Goal: Information Seeking & Learning: Learn about a topic

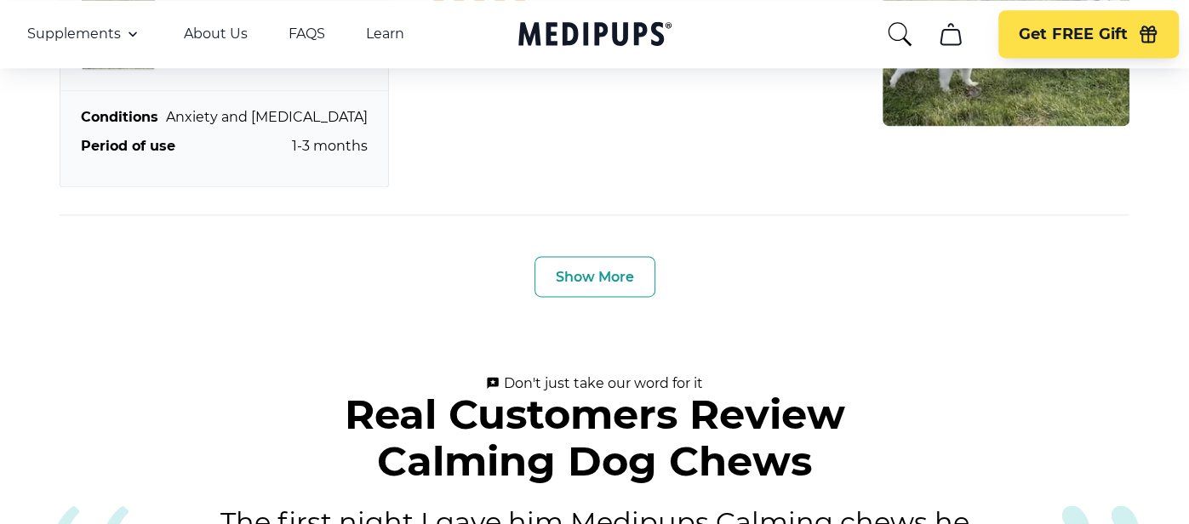
scroll to position [6207, 0]
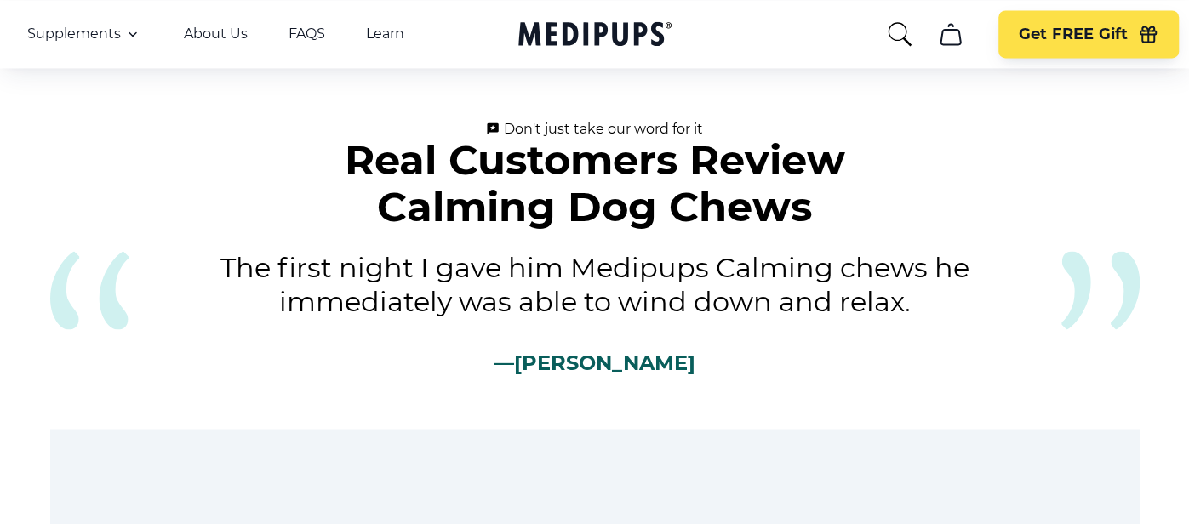
click at [954, 40] on icon "cart" at bounding box center [950, 33] width 27 height 27
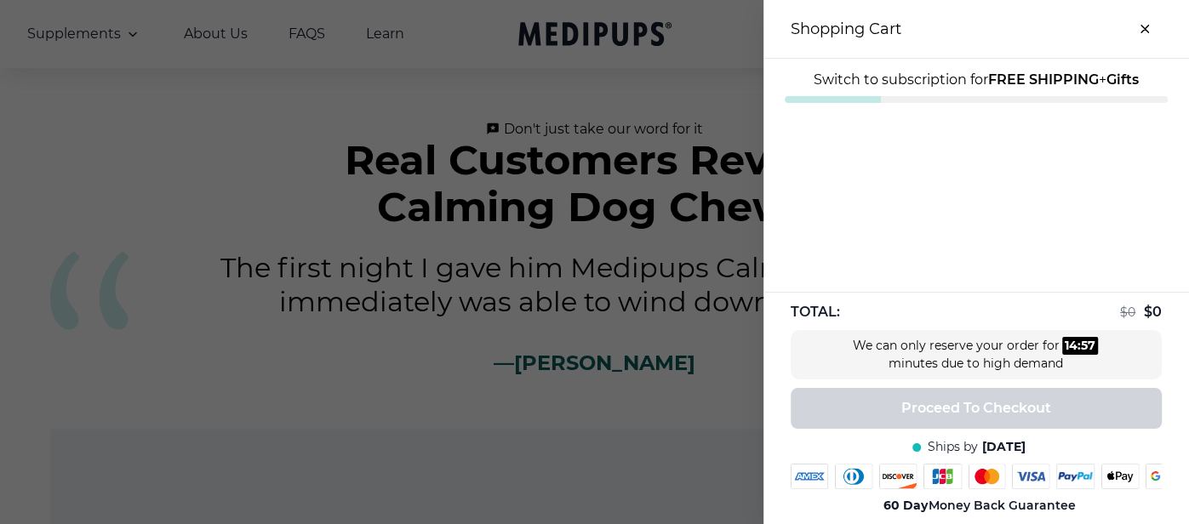
click at [1148, 27] on button "close-cart" at bounding box center [1145, 29] width 34 height 34
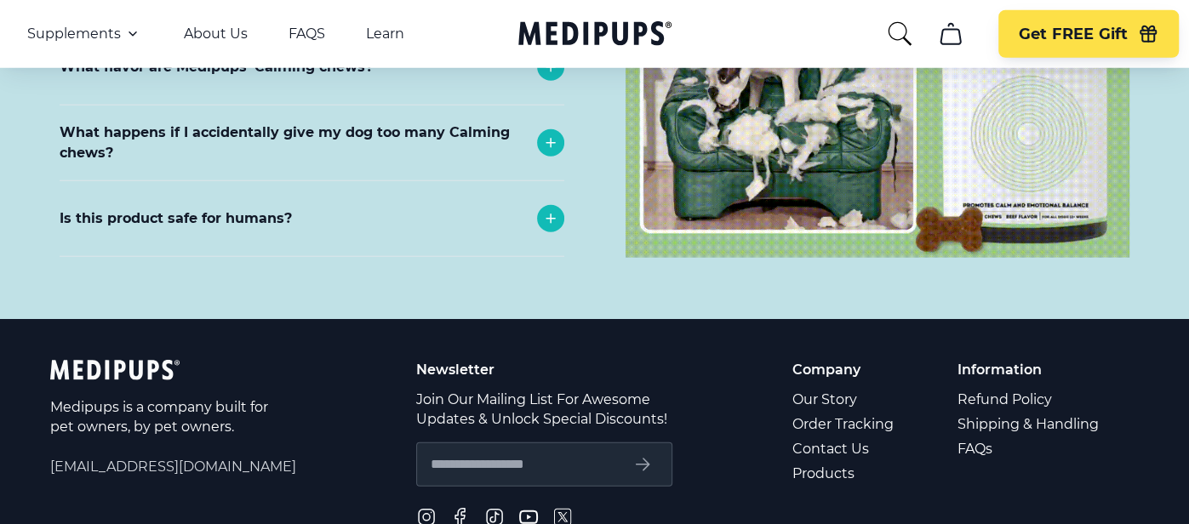
scroll to position [7581, 0]
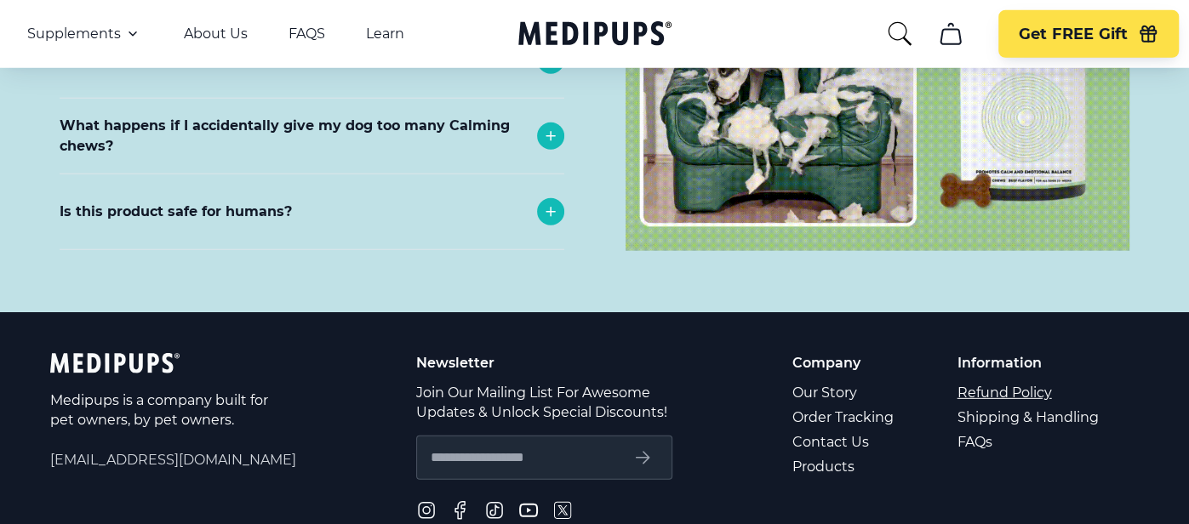
click at [1036, 380] on link "Refund Policy" at bounding box center [1030, 392] width 144 height 25
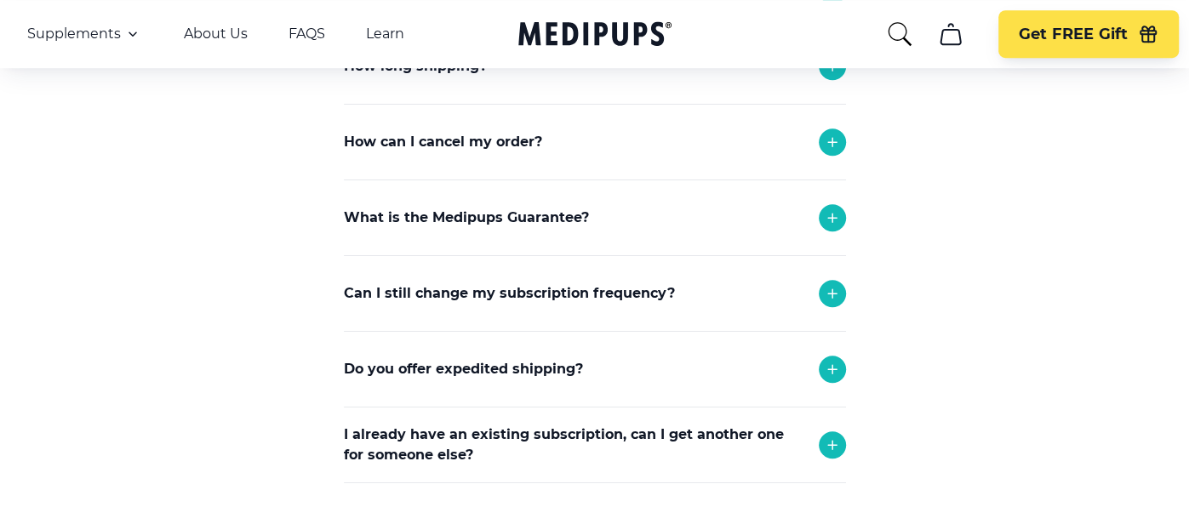
scroll to position [1213, 0]
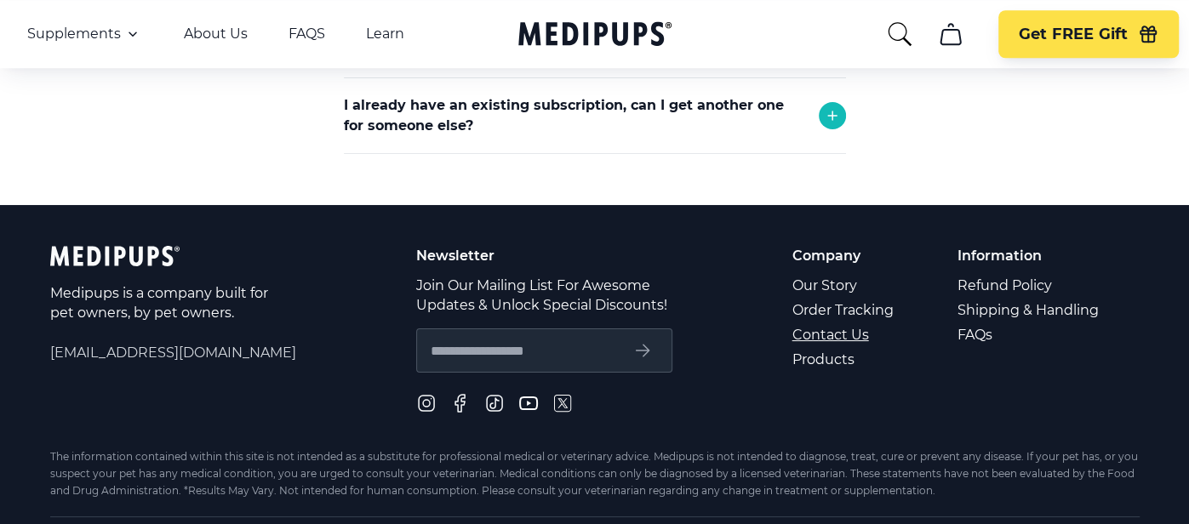
click at [836, 329] on link "Contact Us" at bounding box center [844, 335] width 104 height 25
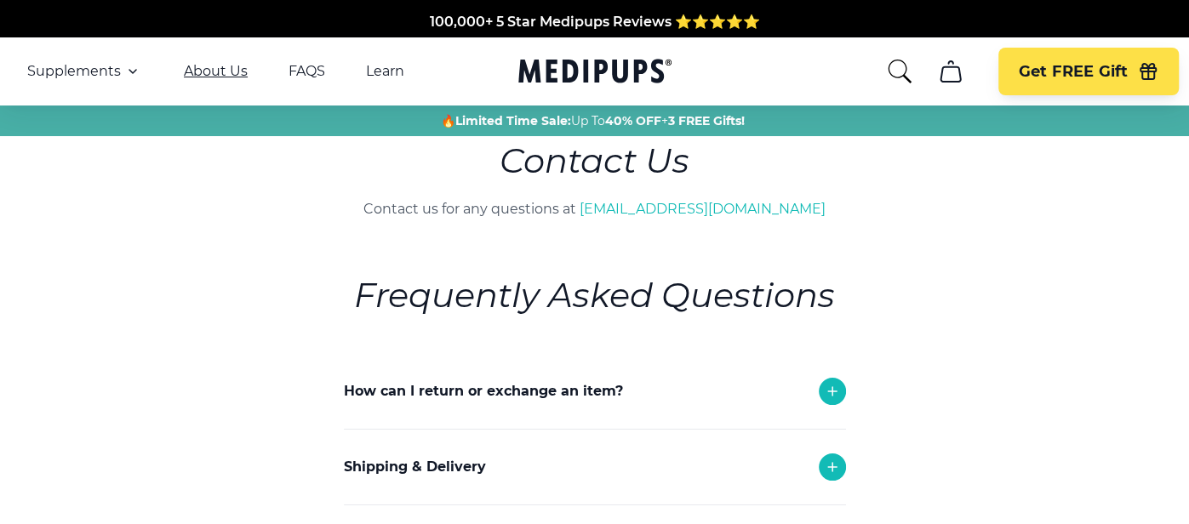
click at [223, 68] on link "About Us" at bounding box center [216, 71] width 64 height 17
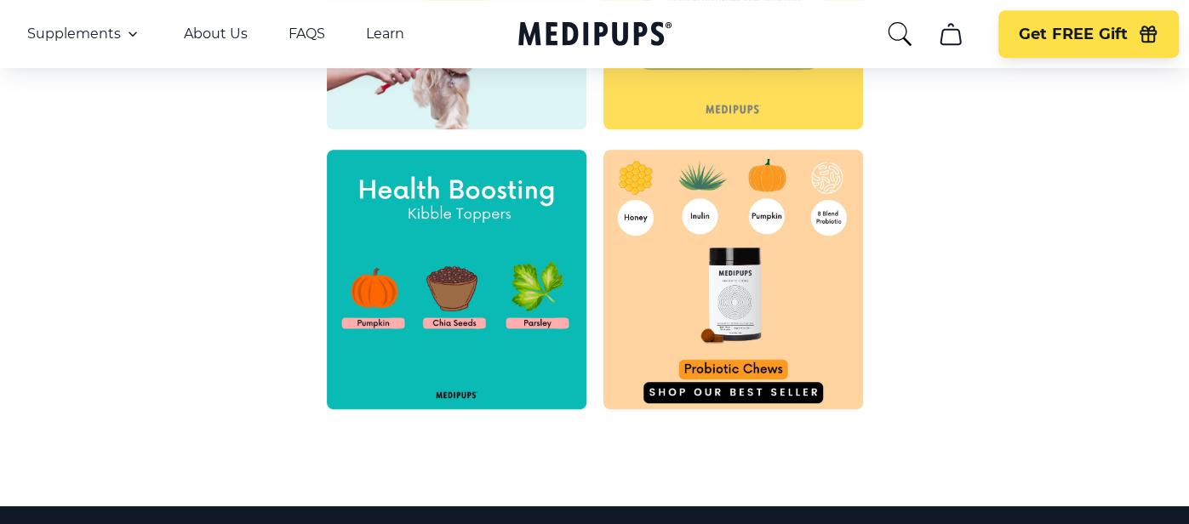
scroll to position [1066, 0]
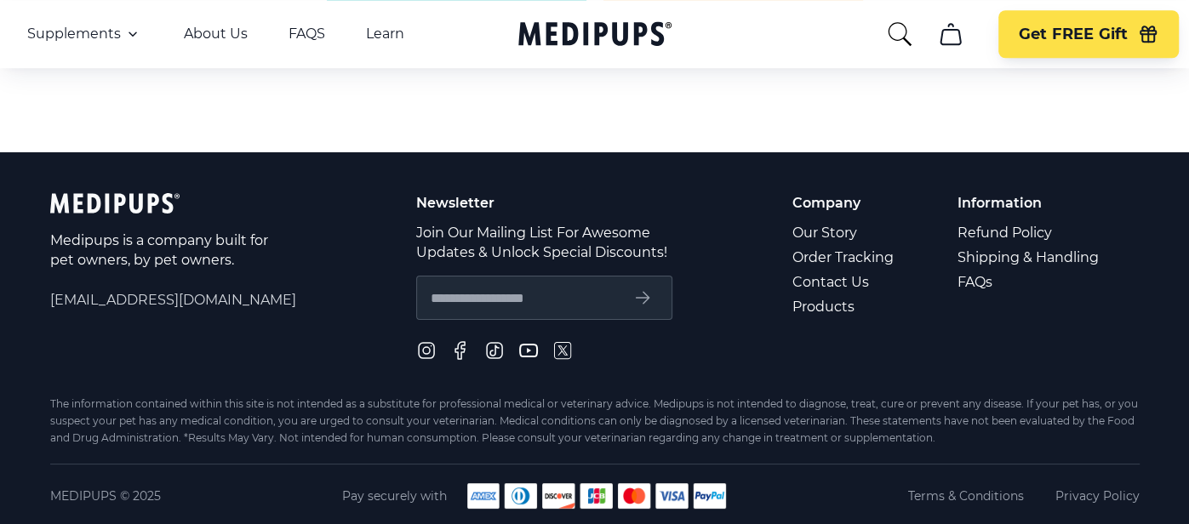
click at [845, 206] on p "Company" at bounding box center [844, 203] width 104 height 20
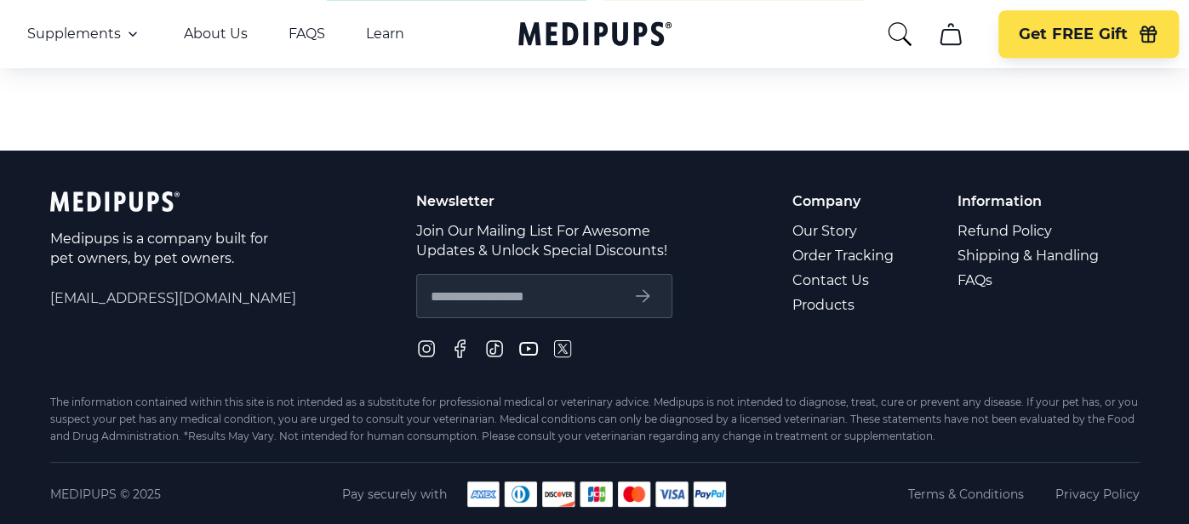
scroll to position [1068, 0]
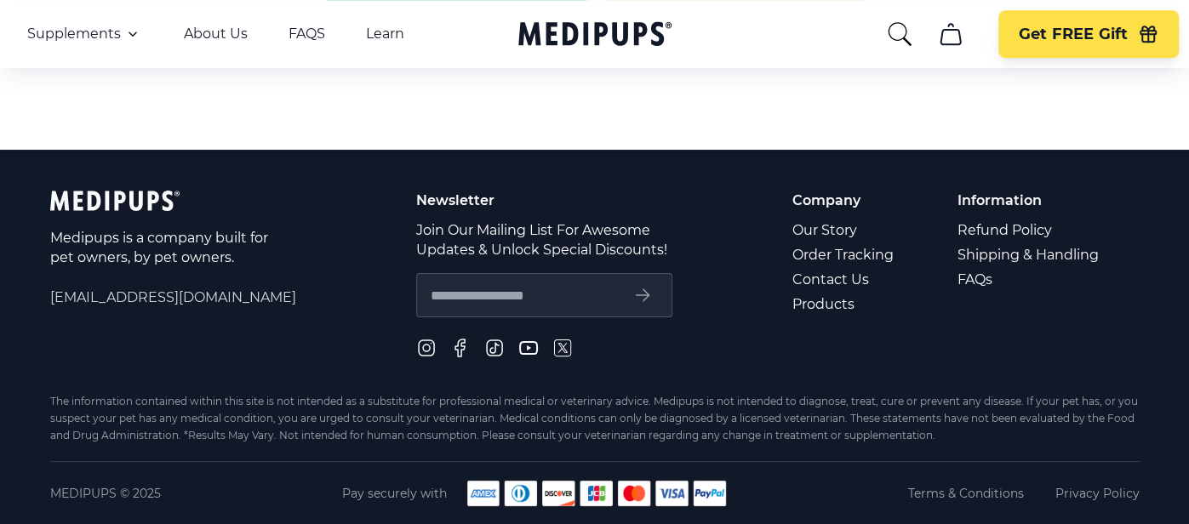
click at [206, 301] on span "[EMAIL_ADDRESS][DOMAIN_NAME]" at bounding box center [173, 298] width 246 height 20
